Goal: Task Accomplishment & Management: Use online tool/utility

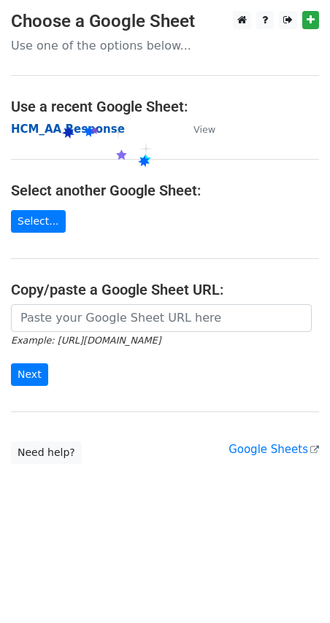
click at [82, 127] on strong "HCM_AA Response" at bounding box center [68, 129] width 114 height 13
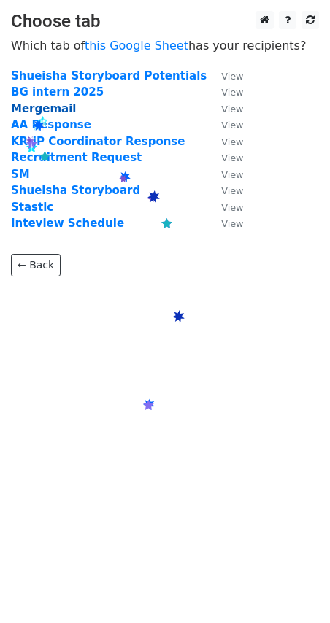
click at [38, 114] on strong "Mergemail" at bounding box center [43, 108] width 65 height 13
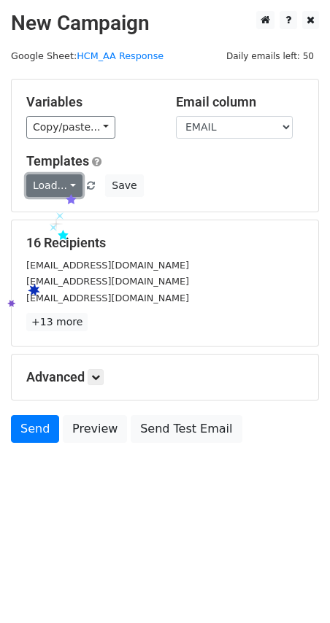
click at [66, 183] on link "Load..." at bounding box center [54, 185] width 56 height 23
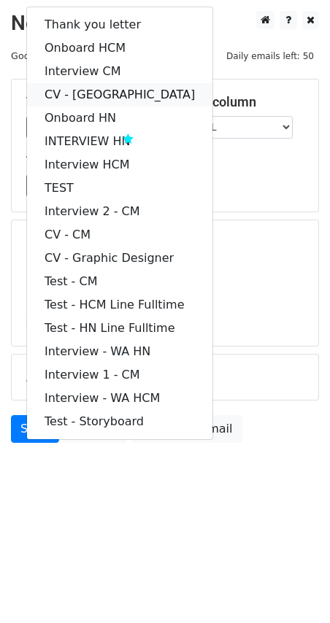
click at [96, 92] on link "CV - [GEOGRAPHIC_DATA]" at bounding box center [119, 94] width 185 height 23
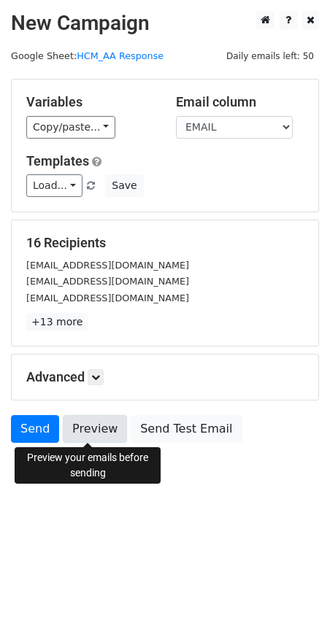
click at [104, 429] on link "Preview" at bounding box center [95, 429] width 64 height 28
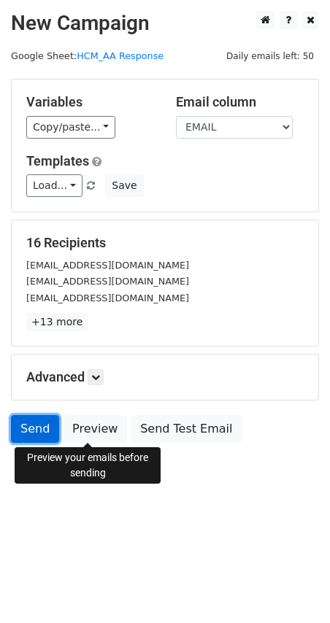
click at [24, 421] on link "Send" at bounding box center [35, 429] width 48 height 28
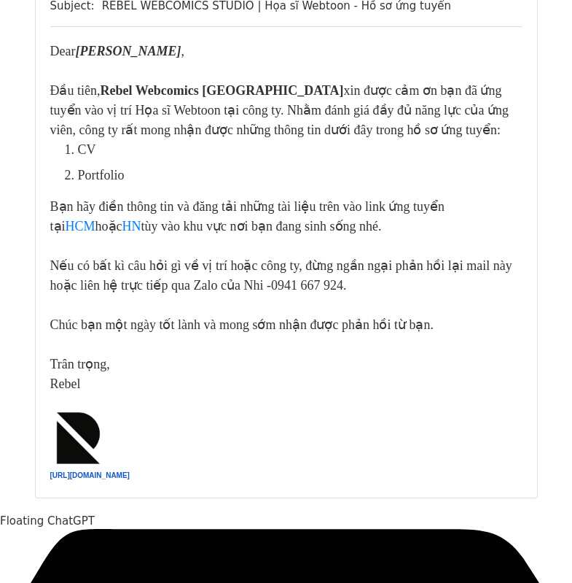
scroll to position [9211, 0]
